Goal: Task Accomplishment & Management: Manage account settings

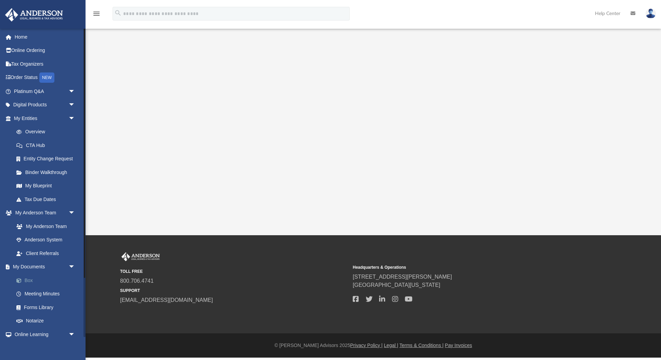
click at [31, 281] on link "Box" at bounding box center [48, 281] width 76 height 14
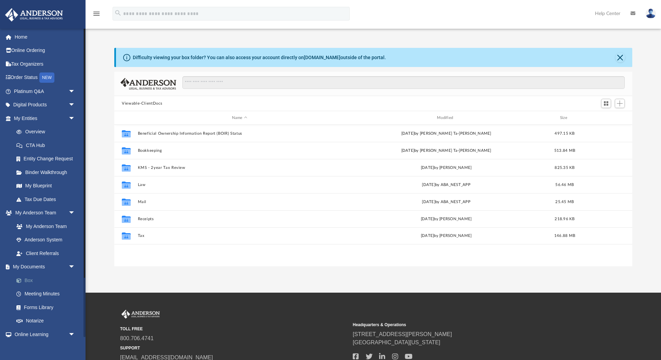
scroll to position [155, 517]
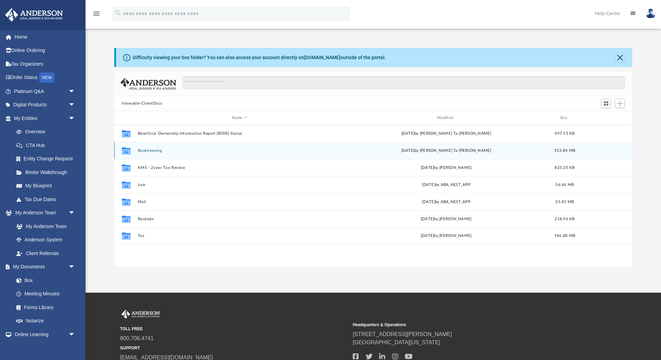
click at [155, 150] on button "Bookkeeping" at bounding box center [239, 150] width 203 height 4
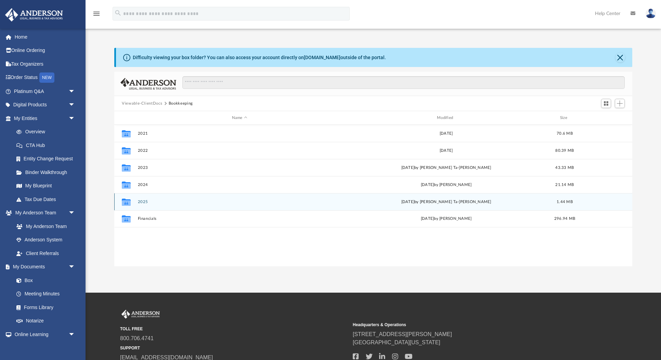
click at [146, 201] on button "2025" at bounding box center [239, 202] width 203 height 4
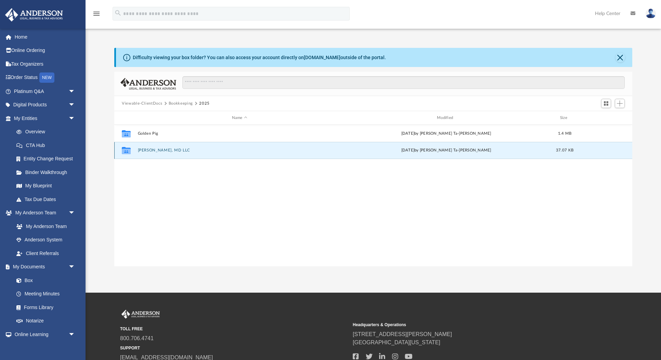
click at [167, 151] on button "[PERSON_NAME], MD LLC" at bounding box center [239, 150] width 203 height 4
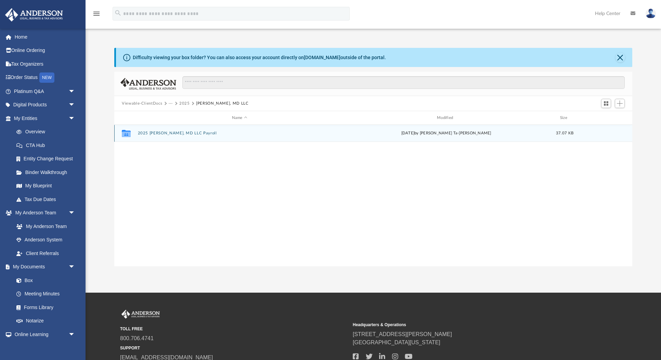
click at [175, 135] on button "2025 [PERSON_NAME], MD LLC Payroll" at bounding box center [239, 133] width 203 height 4
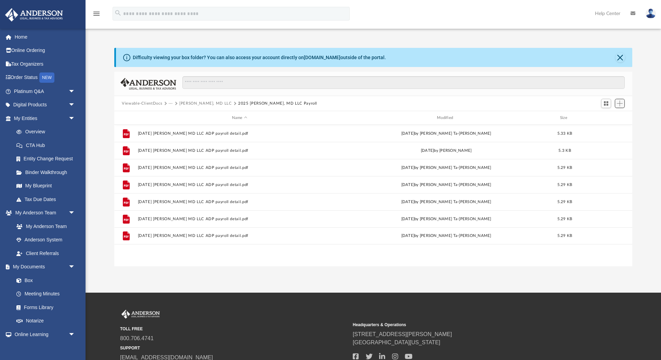
click at [621, 104] on span "Add" at bounding box center [620, 104] width 6 height 6
click at [608, 118] on li "Upload" at bounding box center [610, 116] width 22 height 7
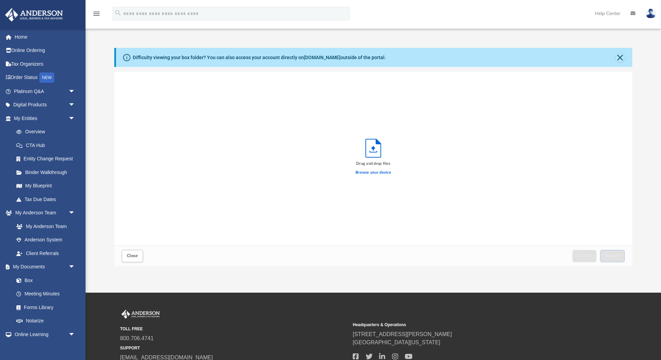
scroll to position [173, 517]
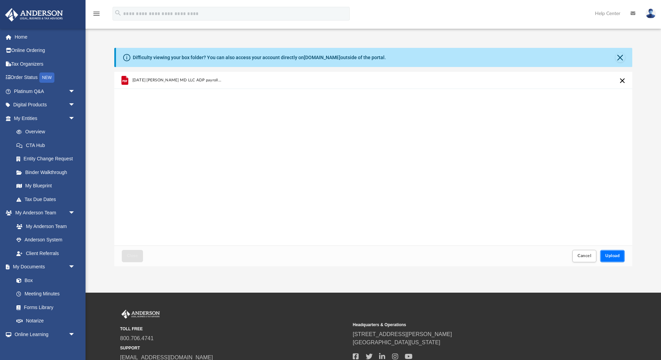
click at [617, 257] on span "Upload" at bounding box center [612, 256] width 14 height 4
click at [134, 257] on span "Close" at bounding box center [132, 256] width 11 height 4
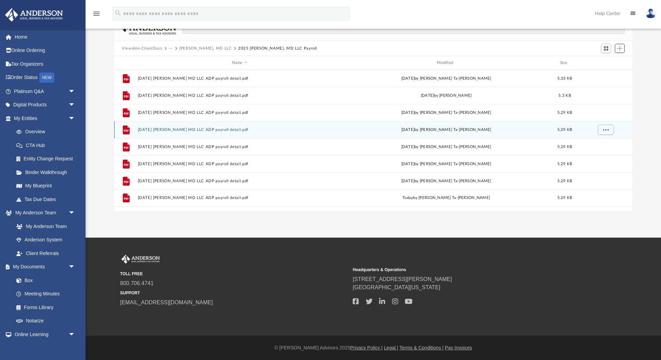
scroll to position [0, 0]
